Goal: Information Seeking & Learning: Understand process/instructions

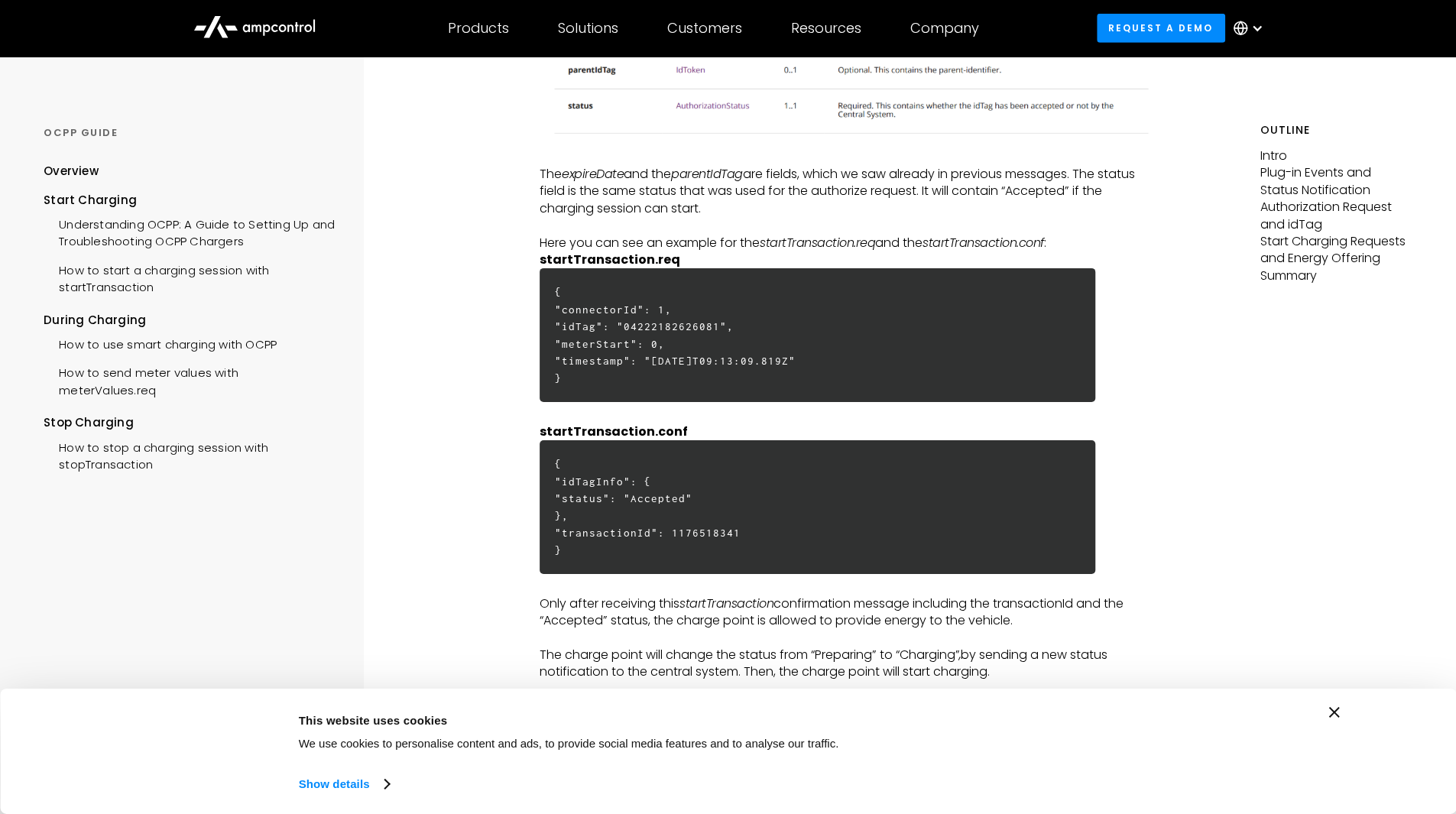
scroll to position [3688, 0]
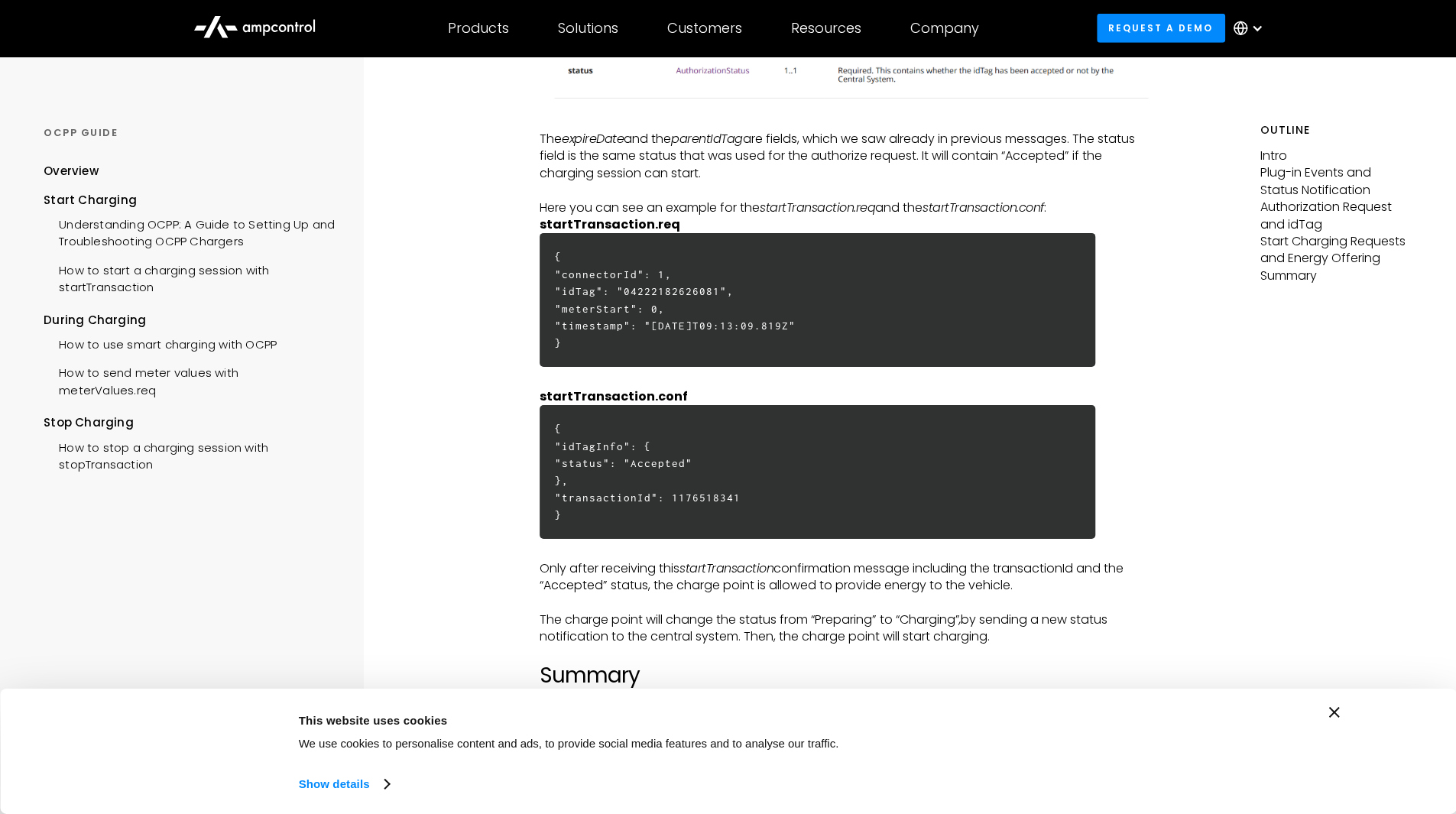
drag, startPoint x: 726, startPoint y: 322, endPoint x: 698, endPoint y: 364, distance: 50.5
click at [698, 364] on h6 "{ "connectorId": 1, "idTag": "04222182626081", "meterStart": 0, "timestamp": "[…" at bounding box center [817, 300] width 555 height 134
click at [763, 362] on h6 "{ "connectorId": 1, "idTag": "04222182626081", "meterStart": 0, "timestamp": "[…" at bounding box center [817, 300] width 555 height 134
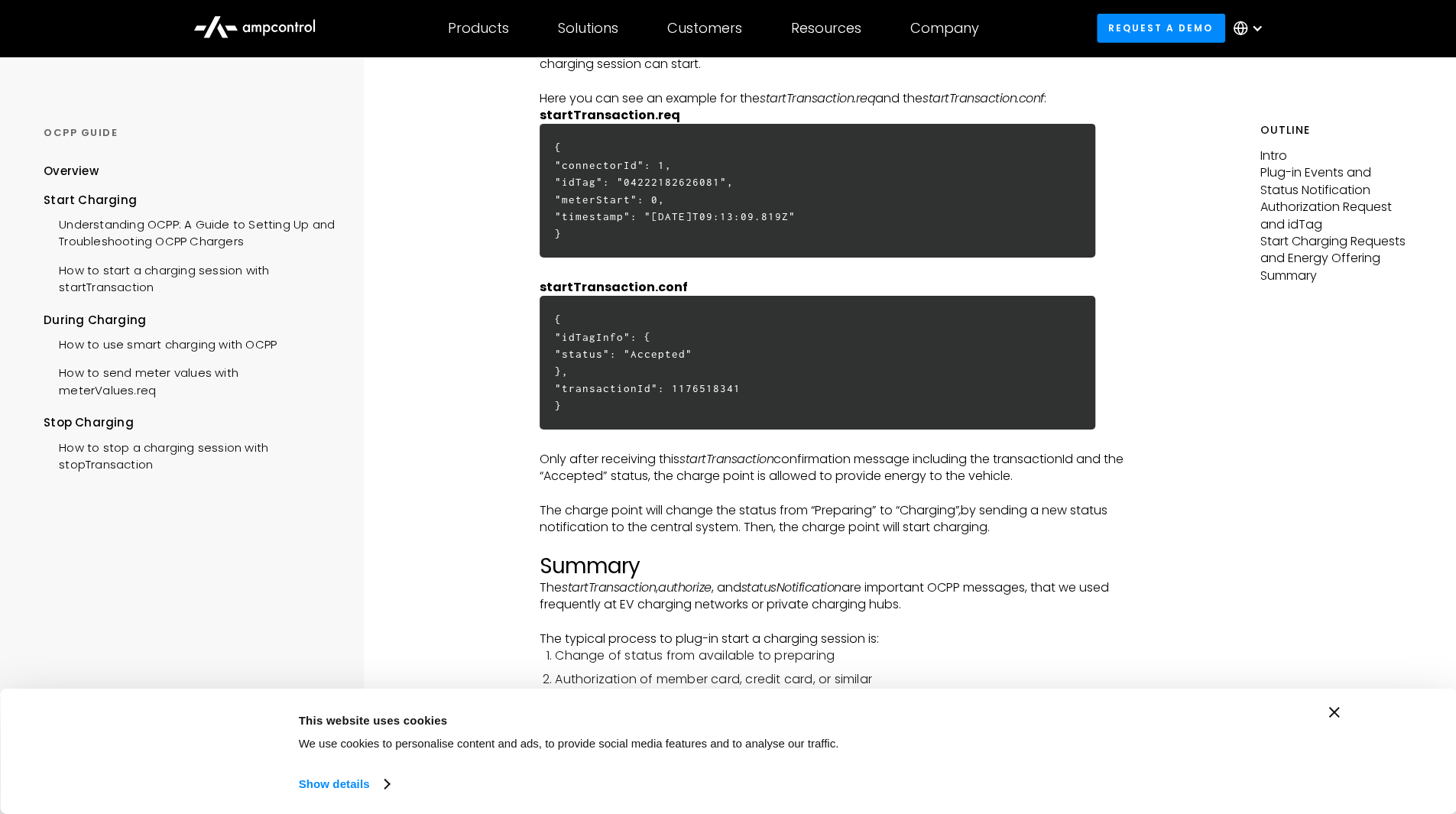
scroll to position [3799, 0]
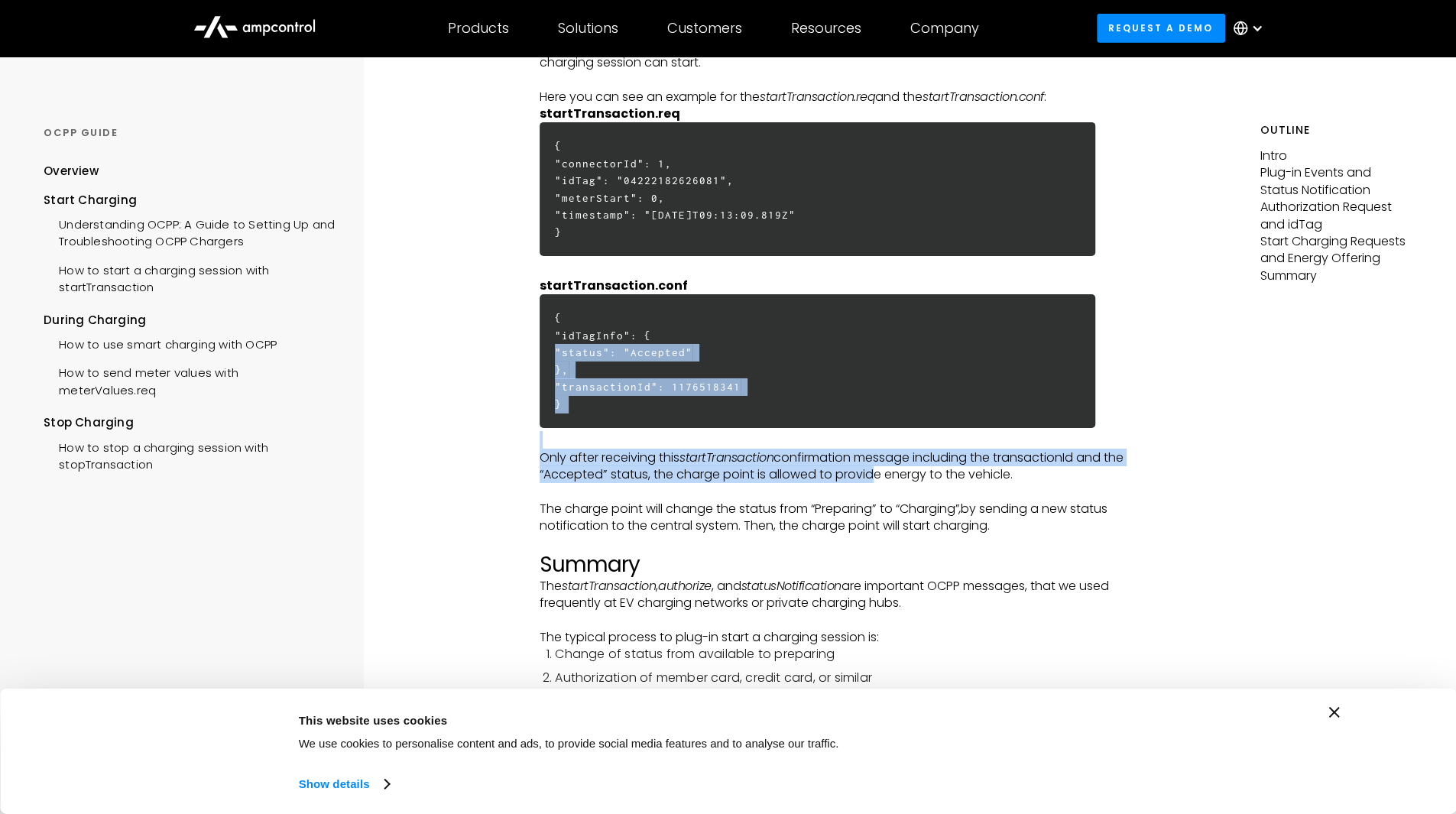
drag, startPoint x: 875, startPoint y: 471, endPoint x: 903, endPoint y: 330, distance: 143.8
click at [859, 374] on h6 "{ "idTagInfo": { "status": "Accepted" }, "transactionId": 1176518341 }" at bounding box center [817, 362] width 555 height 134
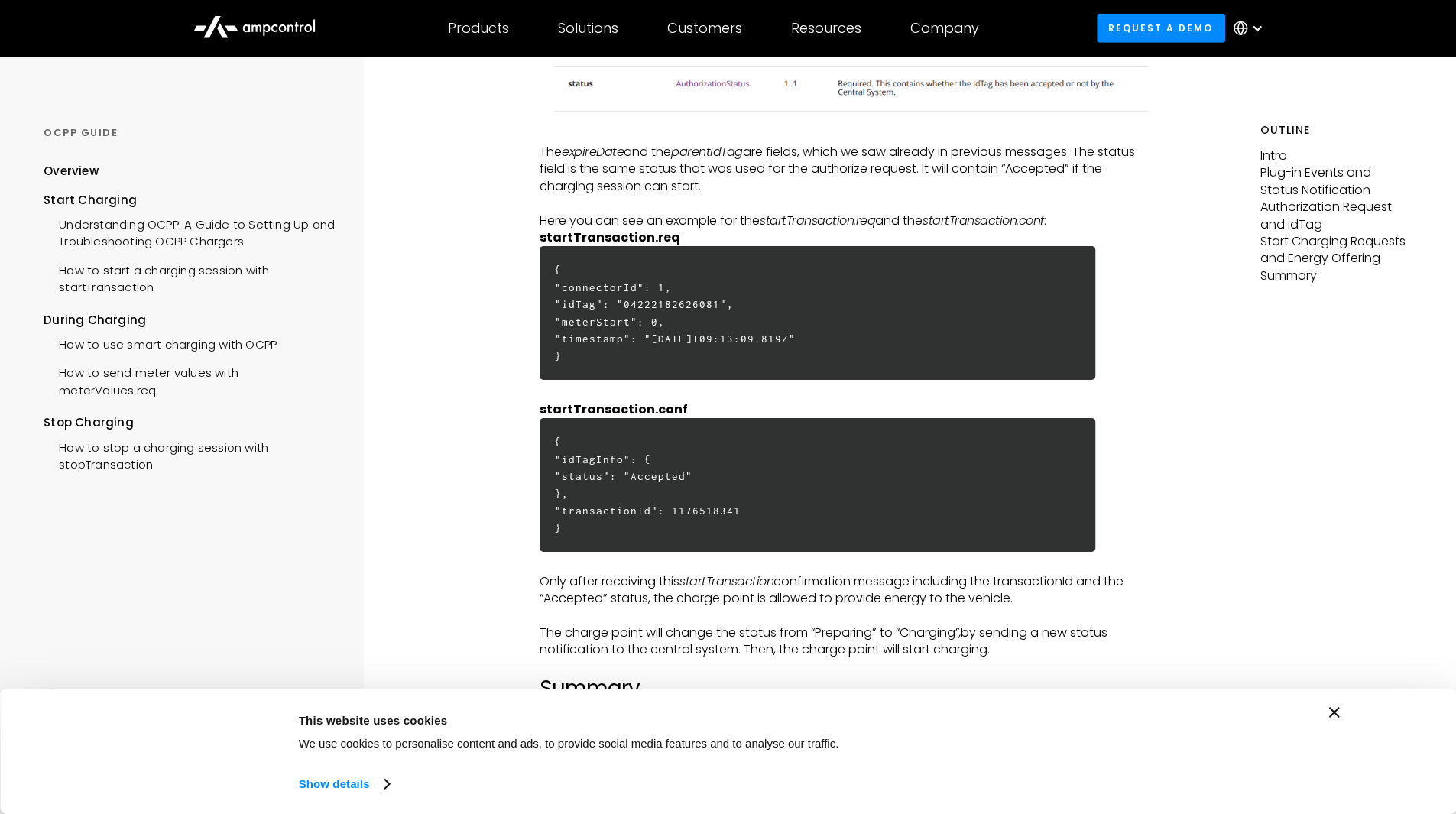
scroll to position [3669, 0]
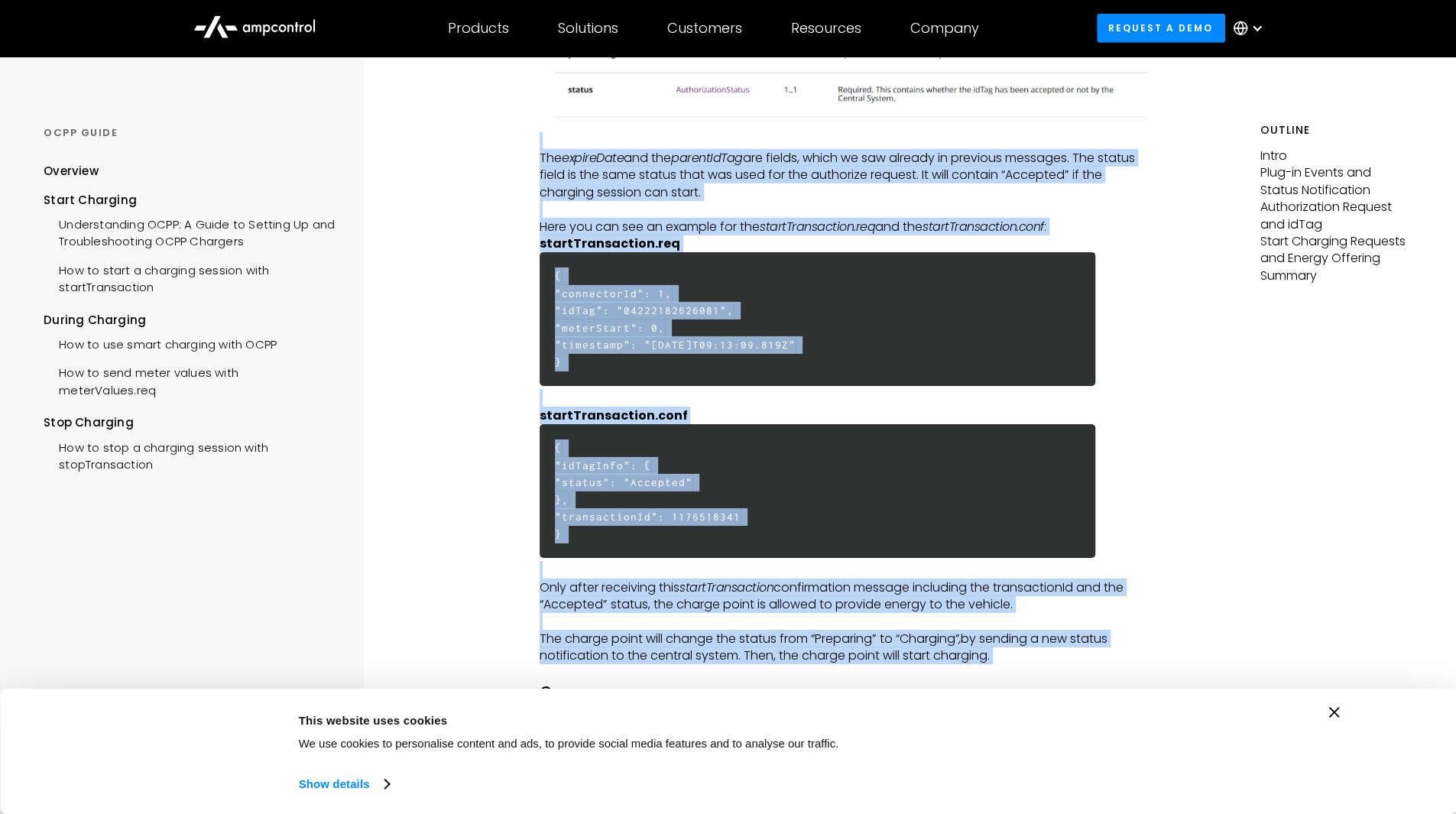
drag, startPoint x: 540, startPoint y: 147, endPoint x: 998, endPoint y: 665, distance: 691.4
click at [998, 666] on p "‍" at bounding box center [848, 674] width 618 height 16
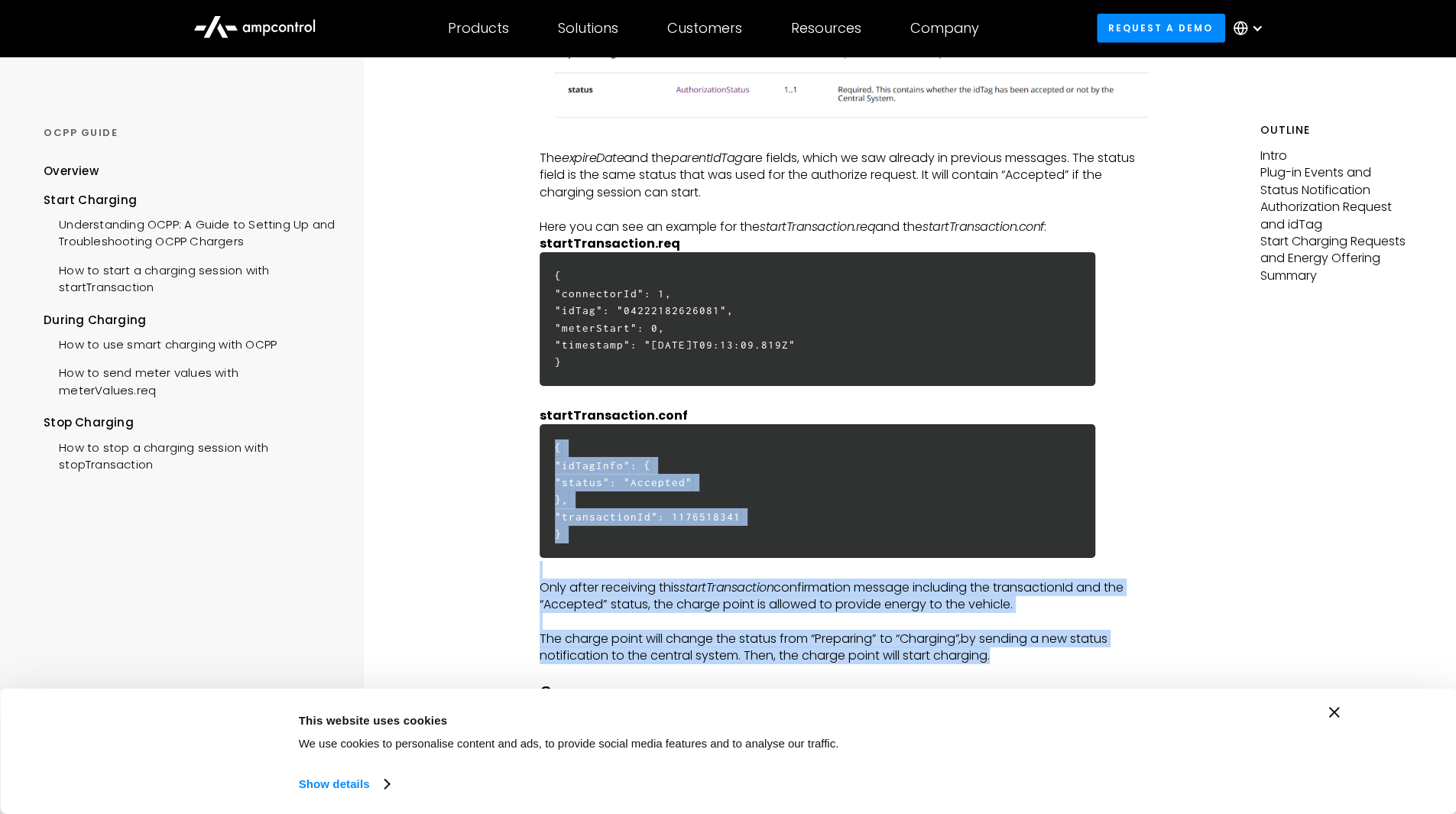
drag, startPoint x: 1003, startPoint y: 661, endPoint x: 744, endPoint y: 335, distance: 416.4
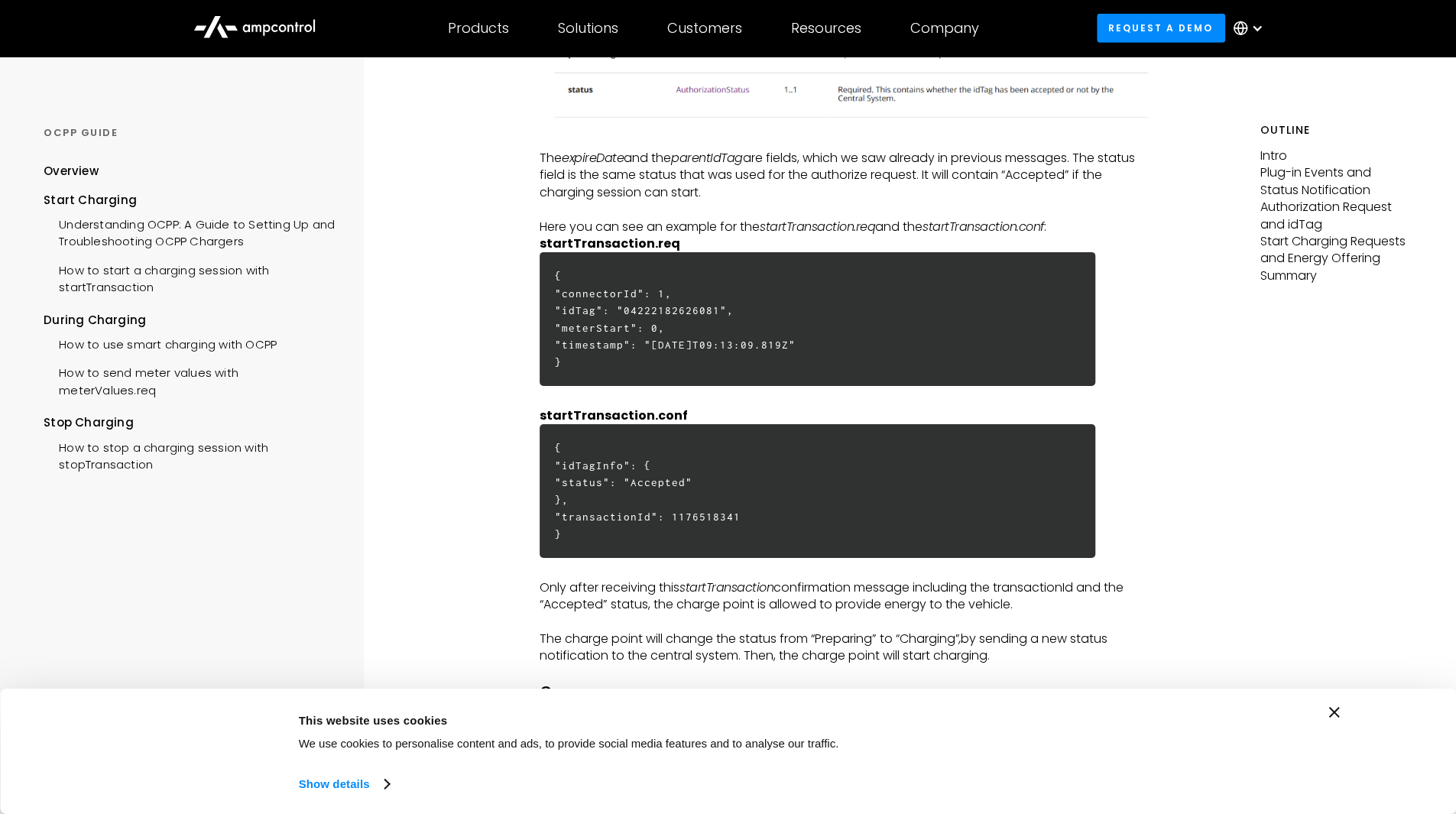
click at [722, 309] on h6 "{ "connectorId": 1, "idTag": "04222182626081", "meterStart": 0, "timestamp": "[…" at bounding box center [817, 320] width 555 height 134
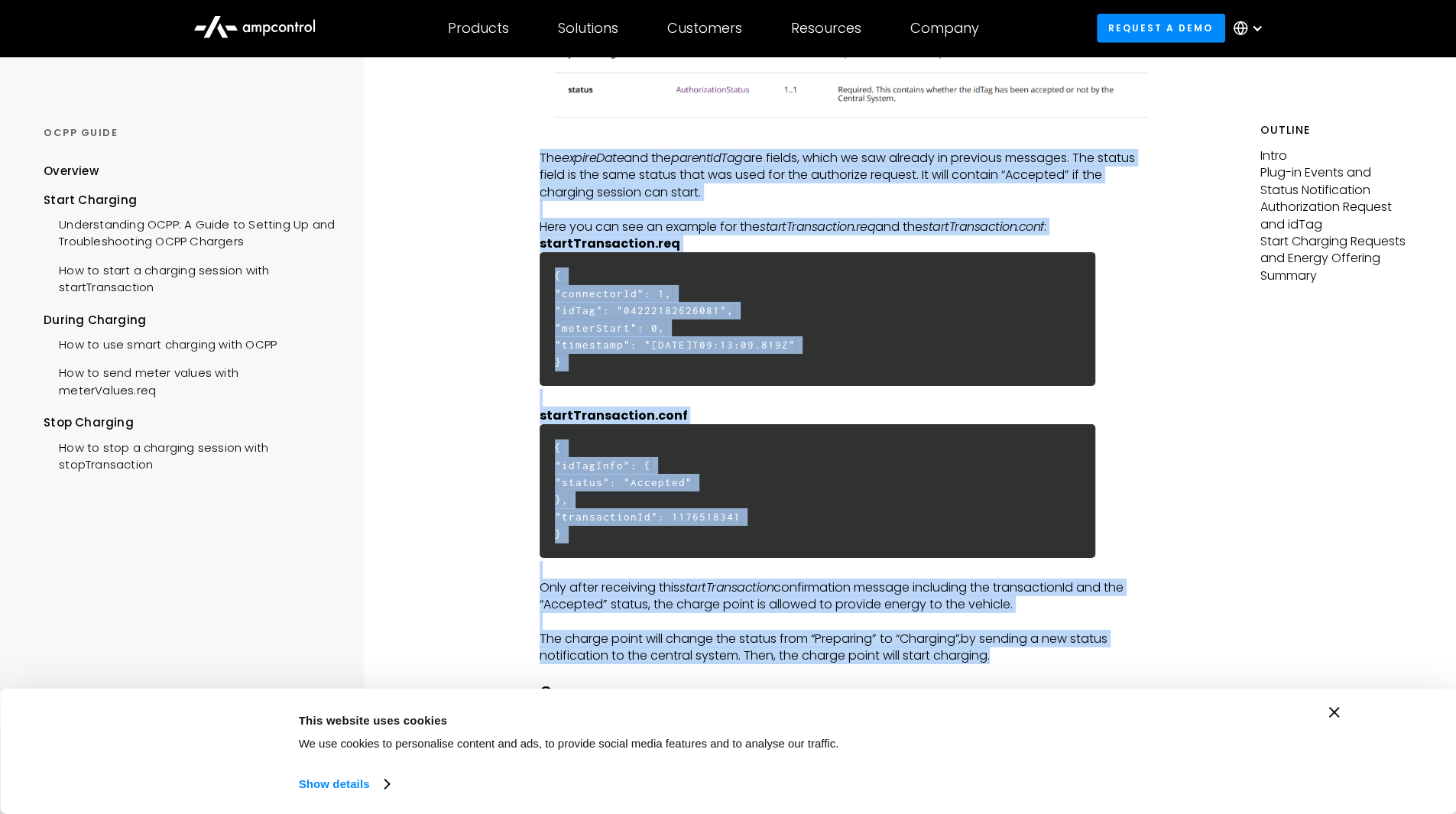
drag, startPoint x: 540, startPoint y: 159, endPoint x: 999, endPoint y: 647, distance: 669.9
copy div "The expireDate and the parentIdTag are fields, which we saw already in previous…"
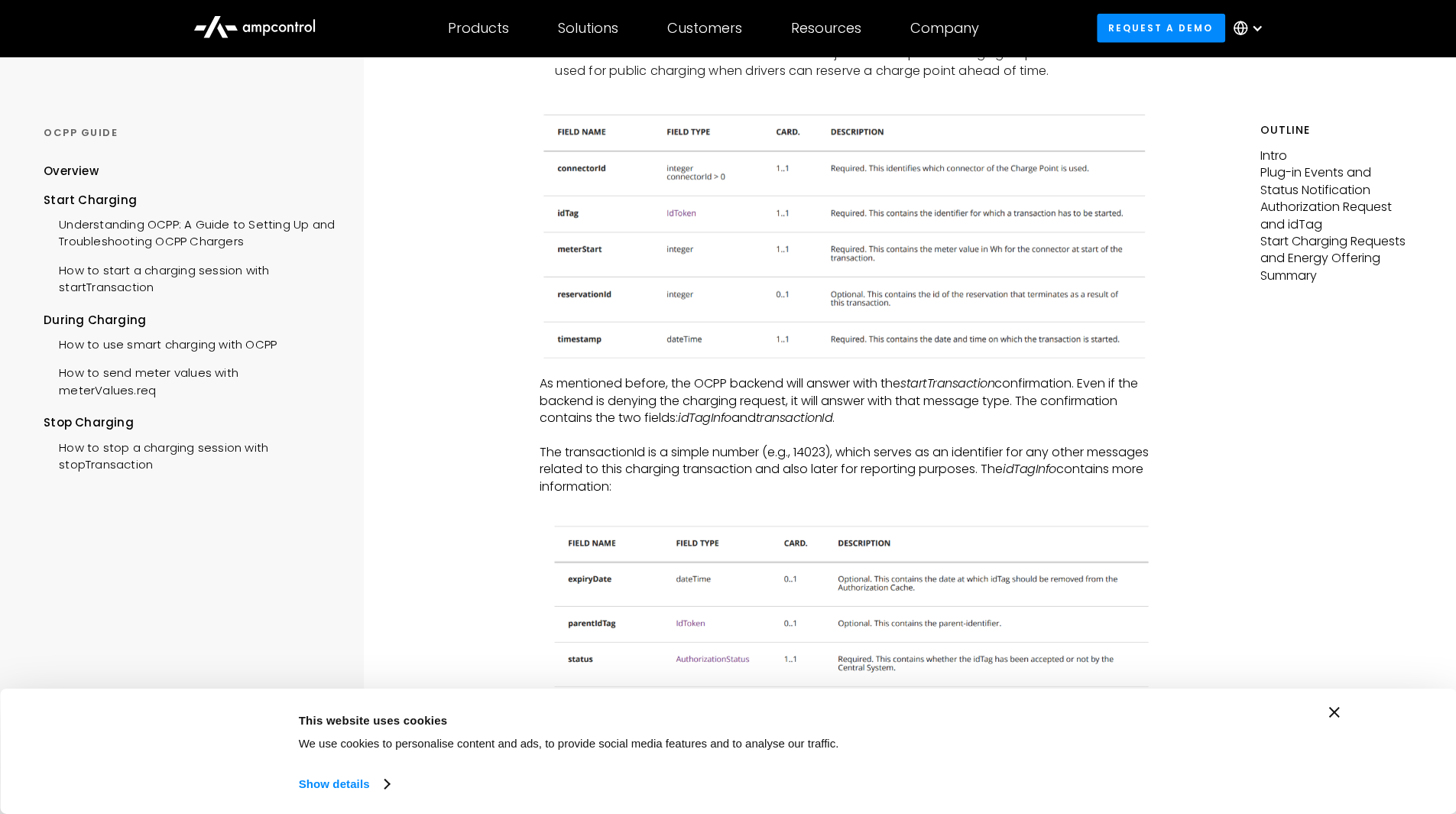
scroll to position [3099, 0]
